Goal: Find specific page/section: Find specific page/section

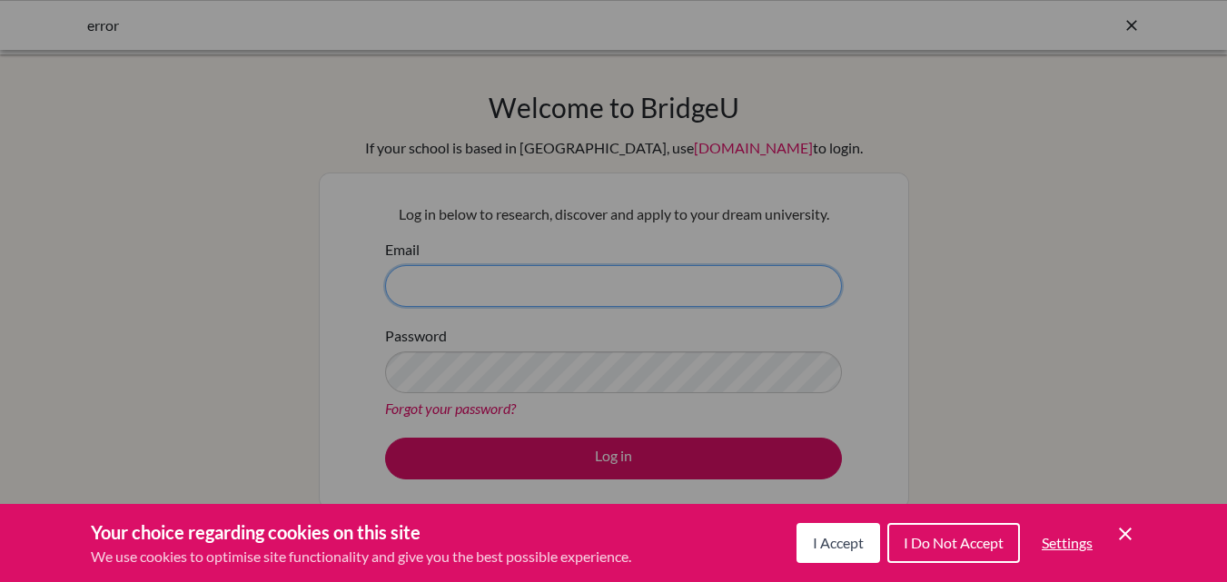
type input "[EMAIL_ADDRESS][DOMAIN_NAME]"
click at [847, 548] on span "I Accept" at bounding box center [838, 542] width 51 height 17
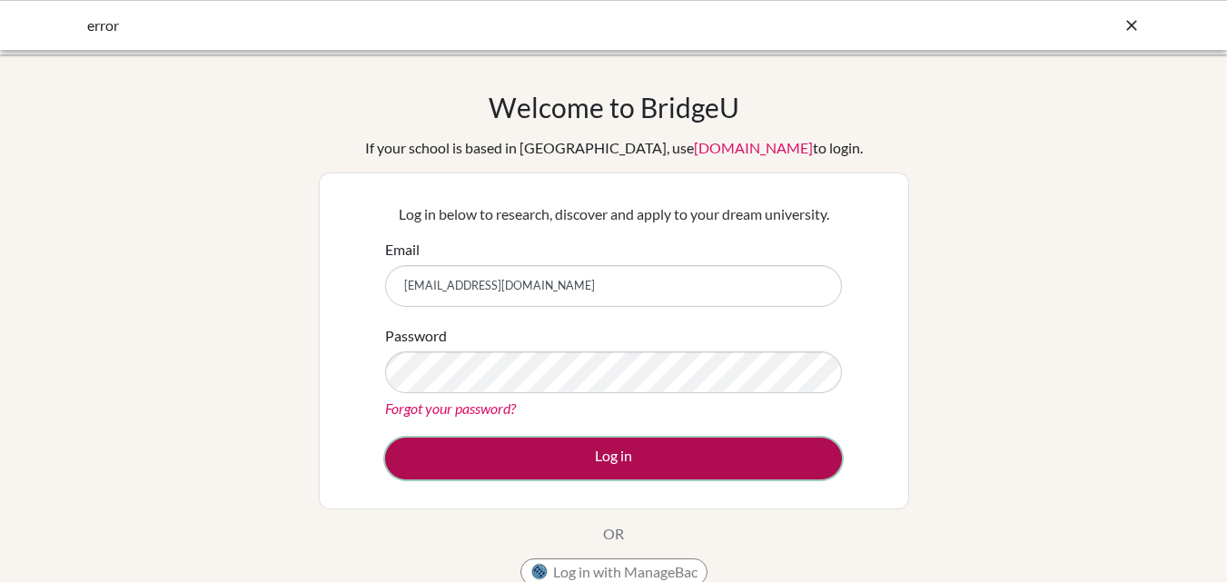
click at [661, 464] on button "Log in" at bounding box center [613, 459] width 457 height 42
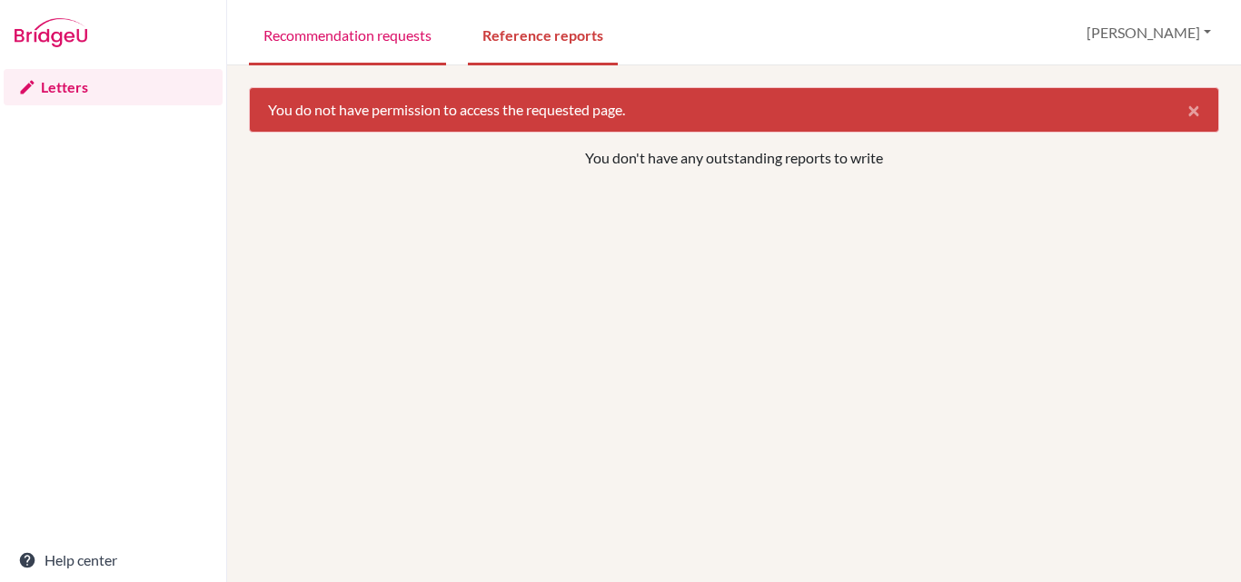
click at [388, 38] on link "Recommendation requests" at bounding box center [347, 34] width 197 height 63
